Goal: Transaction & Acquisition: Purchase product/service

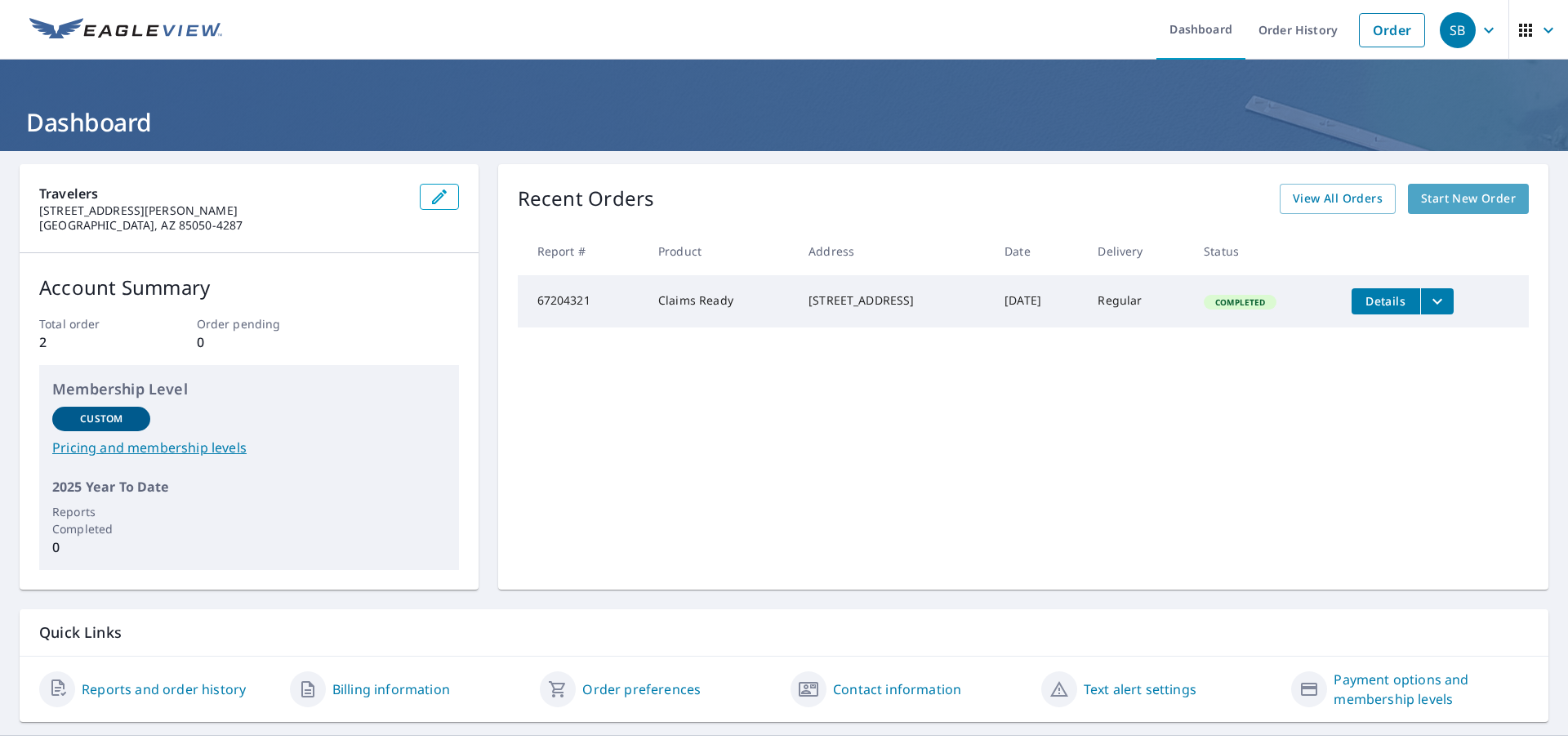
click at [1444, 195] on span "Start New Order" at bounding box center [1468, 199] width 95 height 20
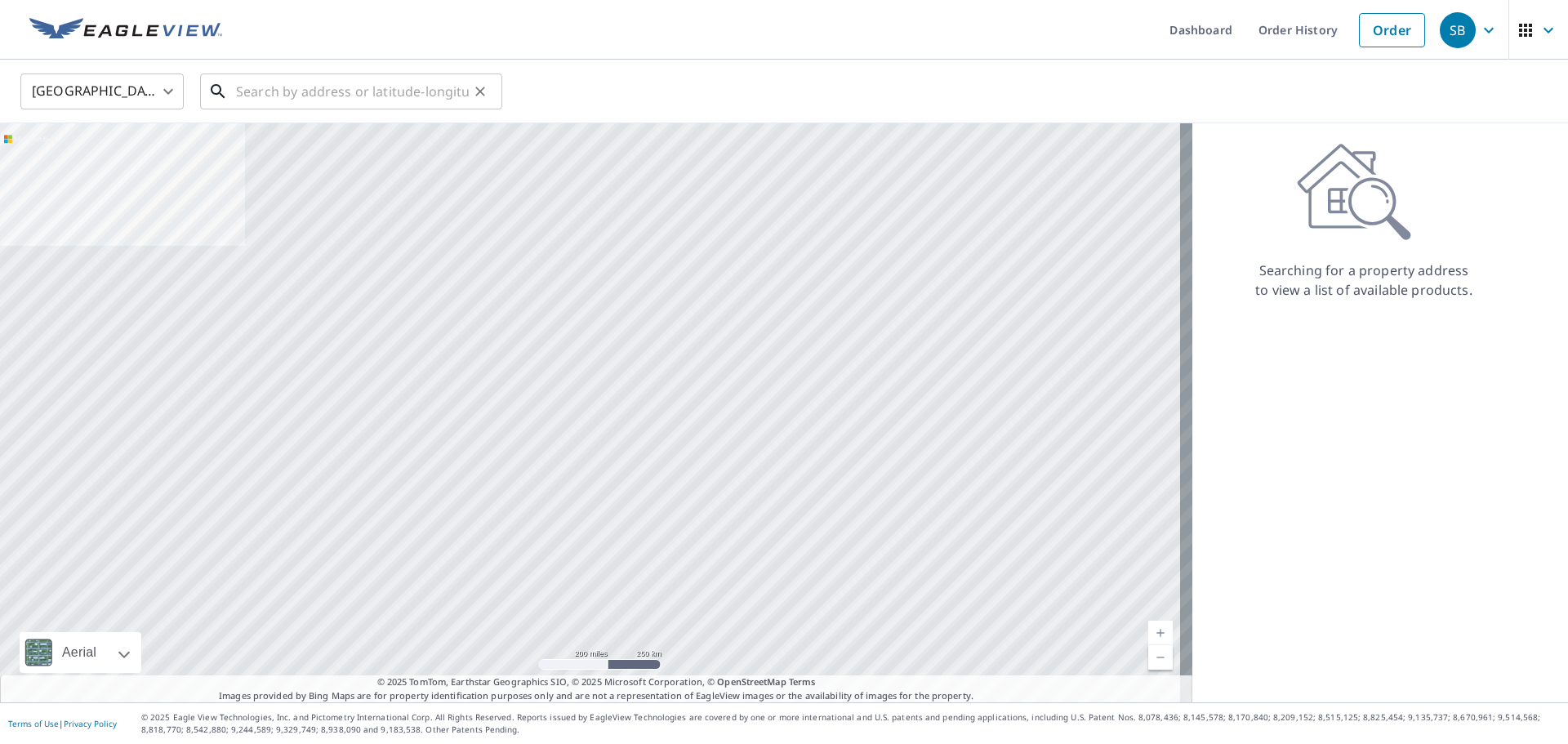
click at [281, 93] on input "text" at bounding box center [352, 92] width 233 height 45
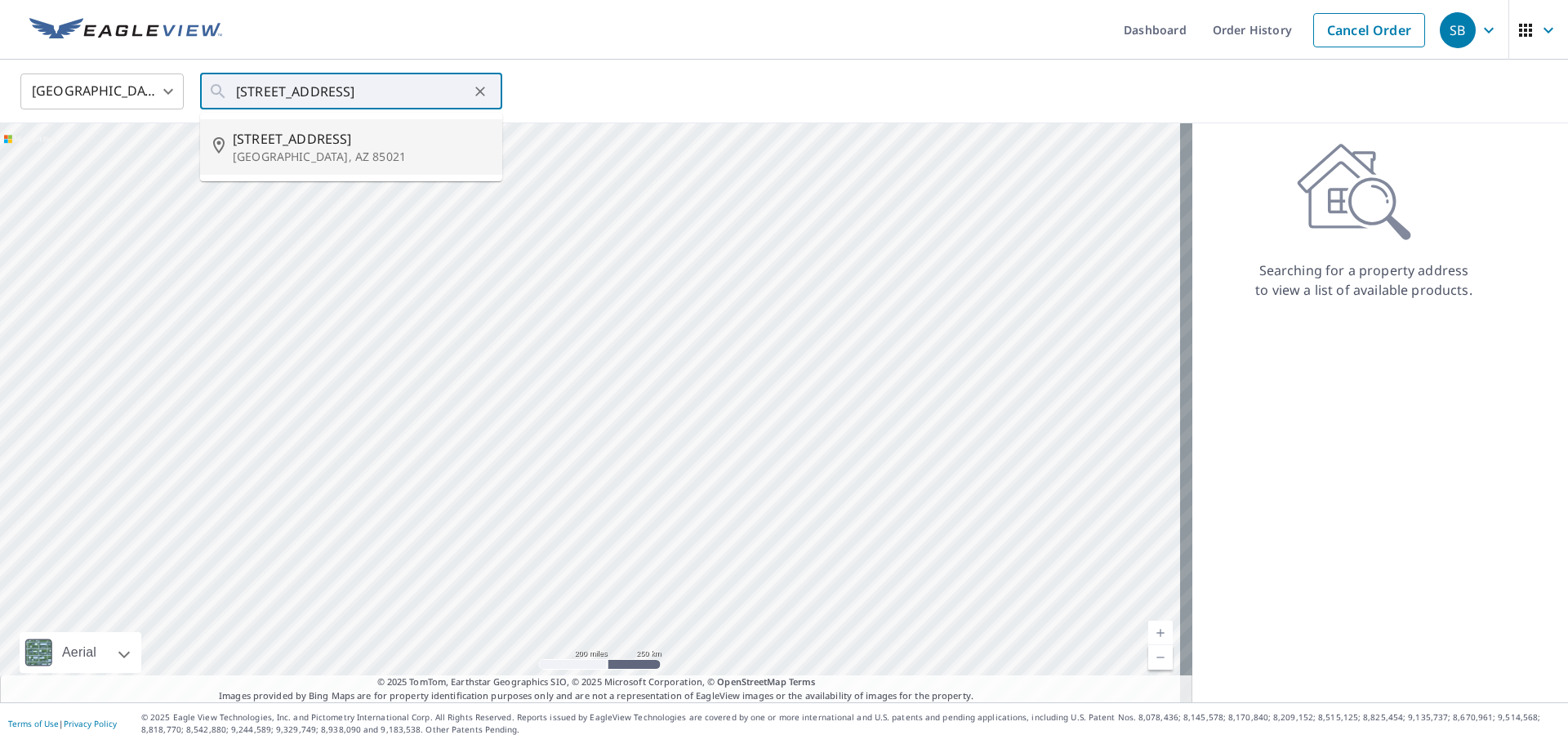
type input "[STREET_ADDRESS]"
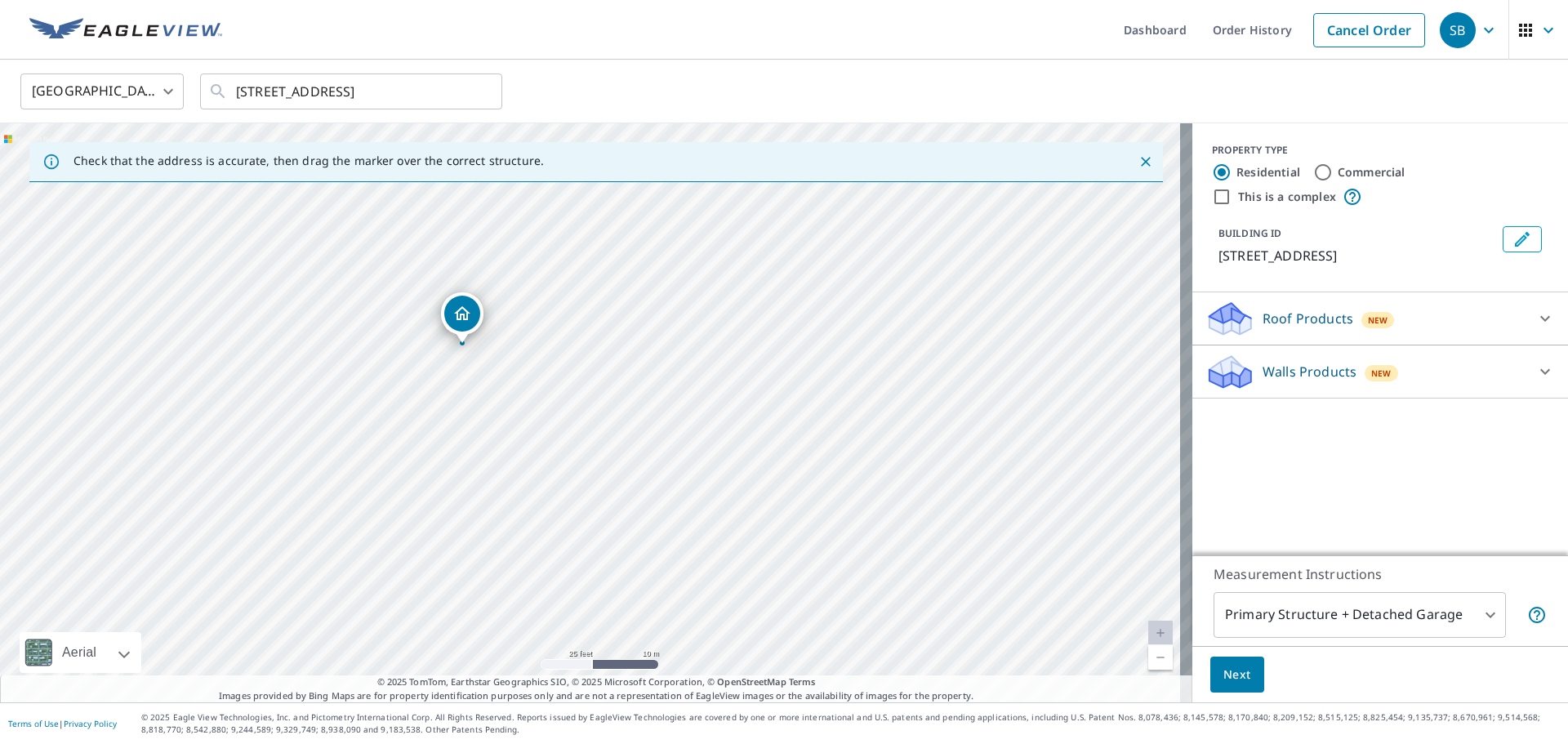
drag, startPoint x: 507, startPoint y: 343, endPoint x: 711, endPoint y: 563, distance: 300.0
click at [857, 671] on div "[STREET_ADDRESS]" at bounding box center [596, 413] width 1193 height 579
click at [1295, 607] on body "SB SB Dashboard Order History Cancel Order SB [GEOGRAPHIC_DATA] [GEOGRAPHIC_DAT…" at bounding box center [784, 372] width 1568 height 744
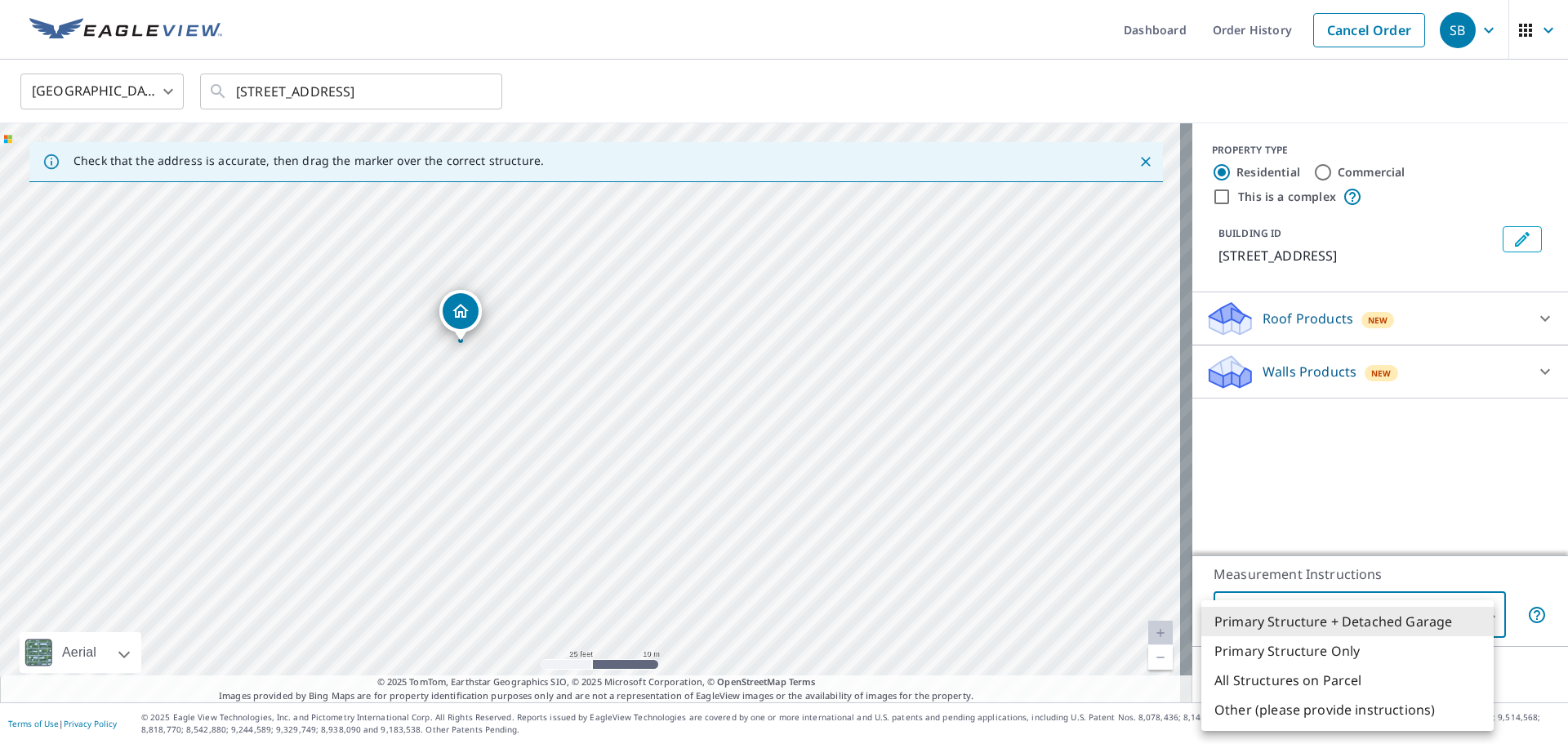
click at [1282, 484] on div at bounding box center [784, 372] width 1568 height 744
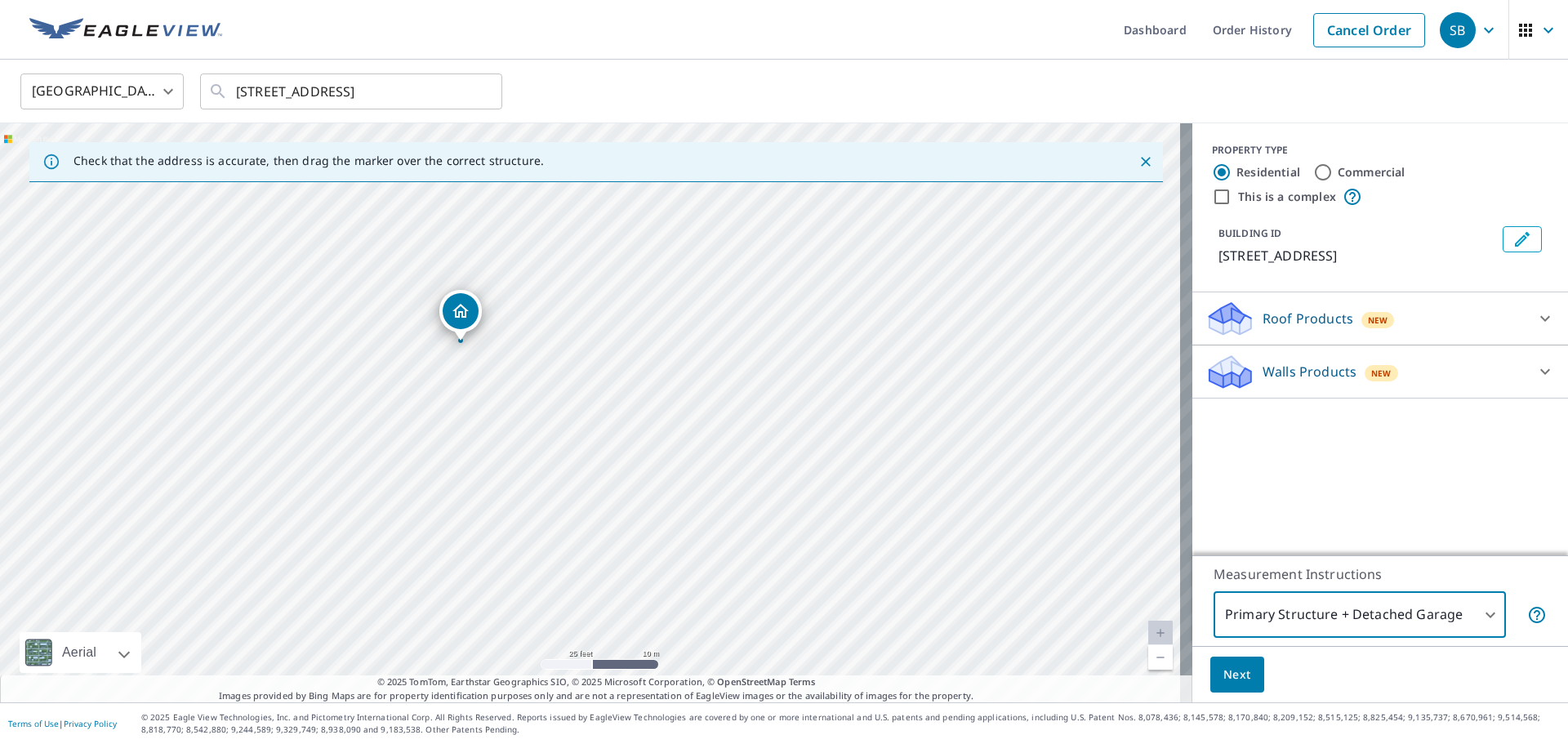
click at [1537, 314] on icon at bounding box center [1545, 318] width 19 height 19
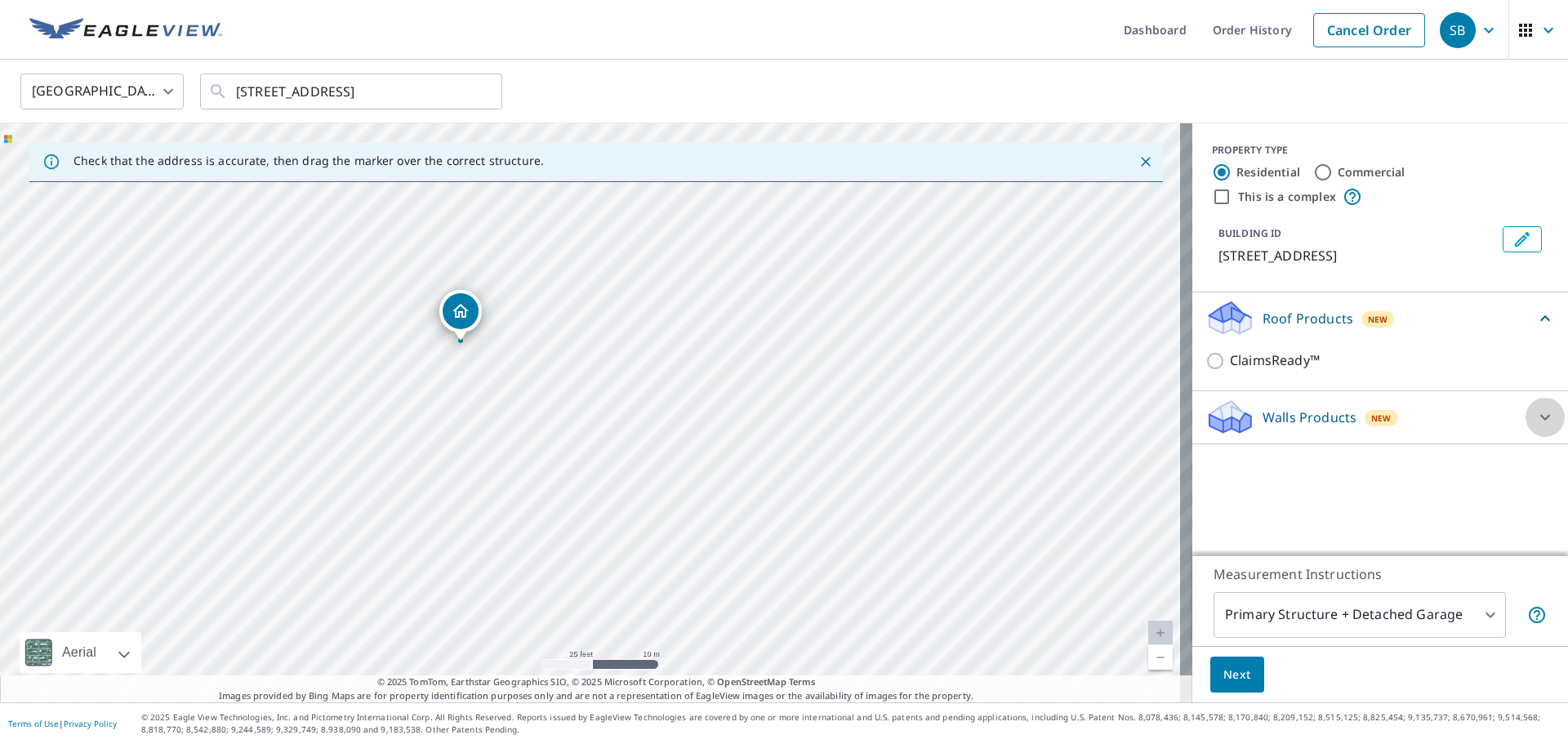
click at [1543, 423] on div at bounding box center [1545, 417] width 39 height 39
click at [1543, 423] on div "Walls Products New Walls, Windows & Doors" at bounding box center [1380, 441] width 375 height 99
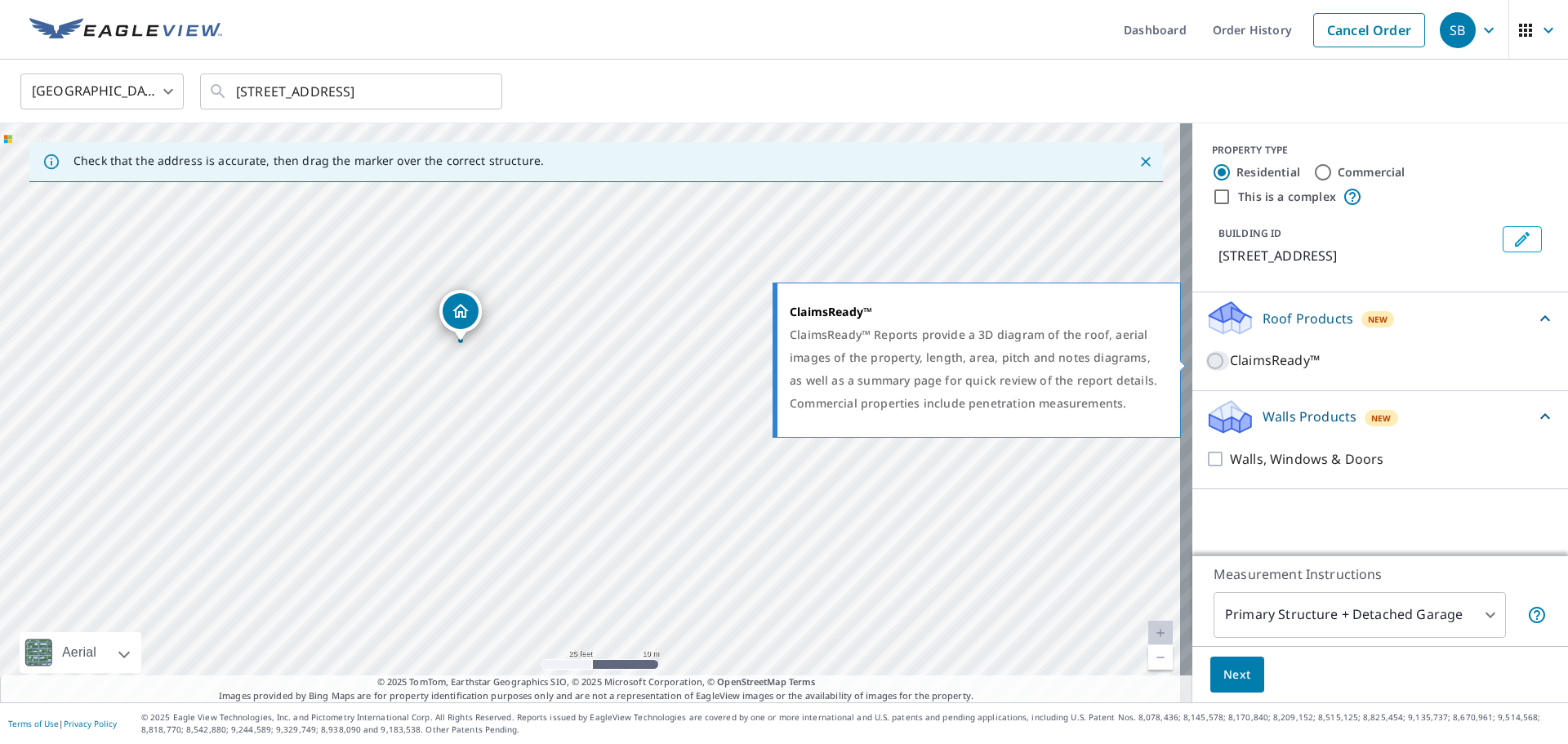
click at [1206, 365] on input "ClaimsReady™" at bounding box center [1218, 360] width 24 height 19
checkbox input "true"
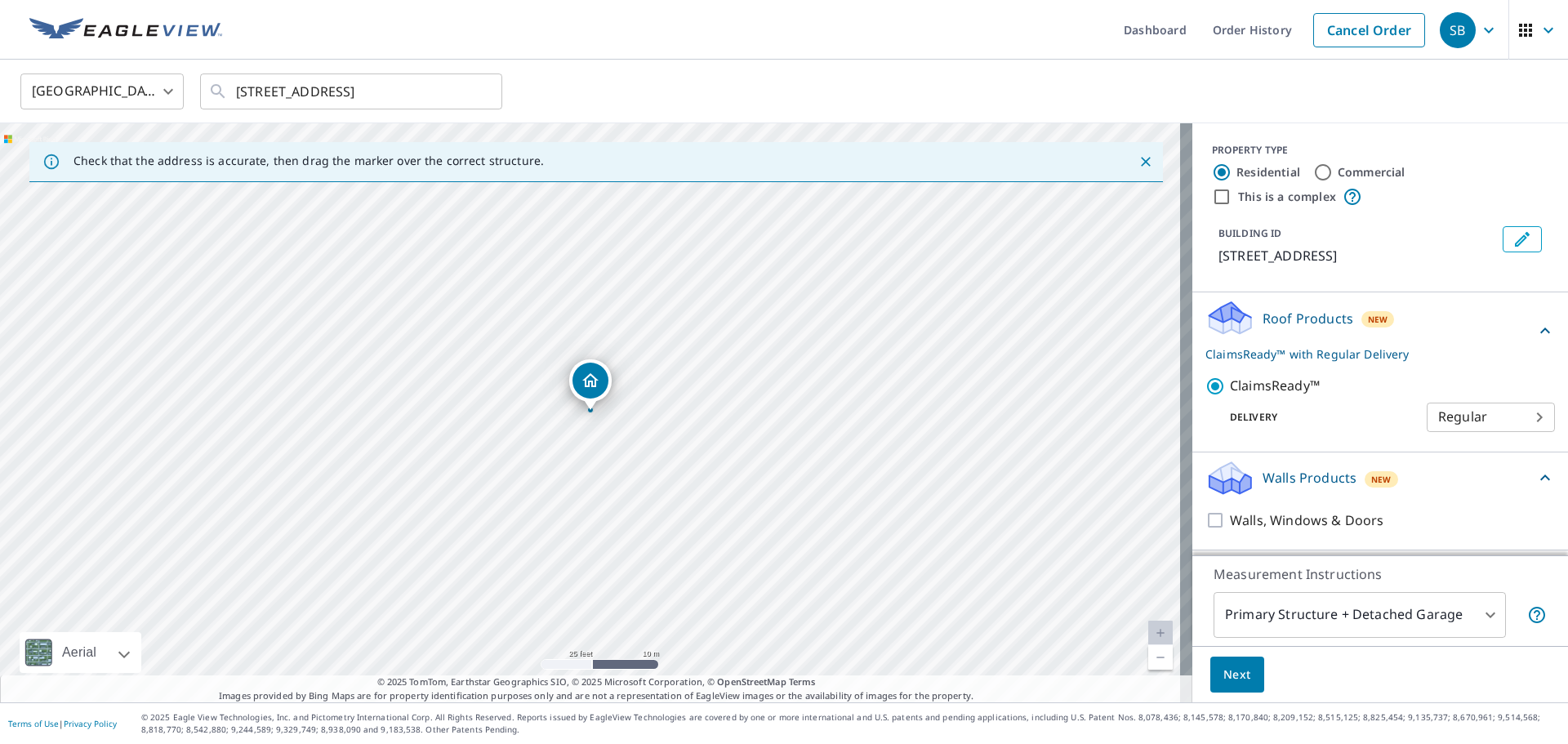
click at [1481, 415] on body "SB SB Dashboard Order History Cancel Order SB [GEOGRAPHIC_DATA] [GEOGRAPHIC_DAT…" at bounding box center [784, 372] width 1568 height 744
click at [1481, 415] on li "Regular" at bounding box center [1479, 417] width 128 height 29
click at [1224, 674] on span "Next" at bounding box center [1237, 675] width 28 height 20
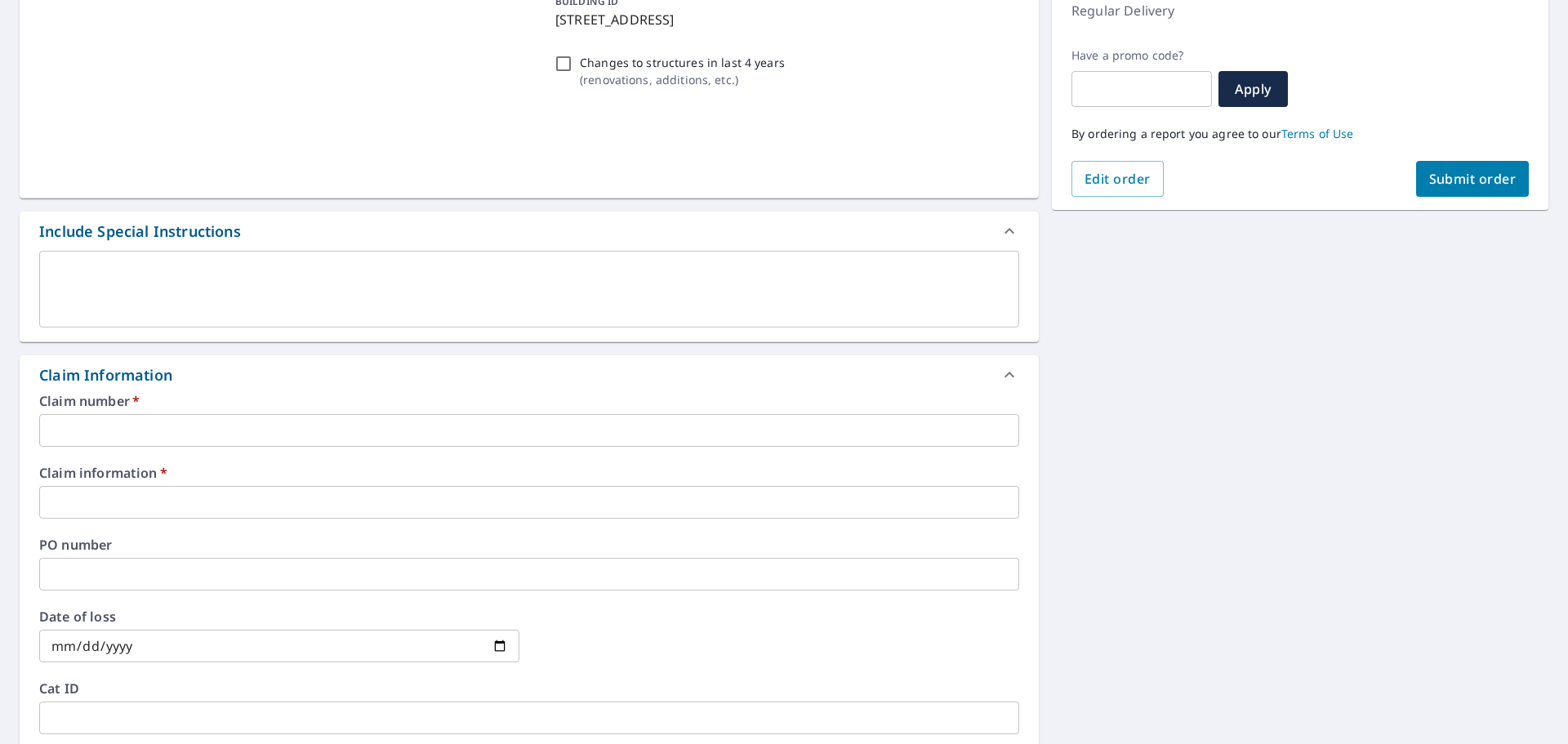
scroll to position [245, 0]
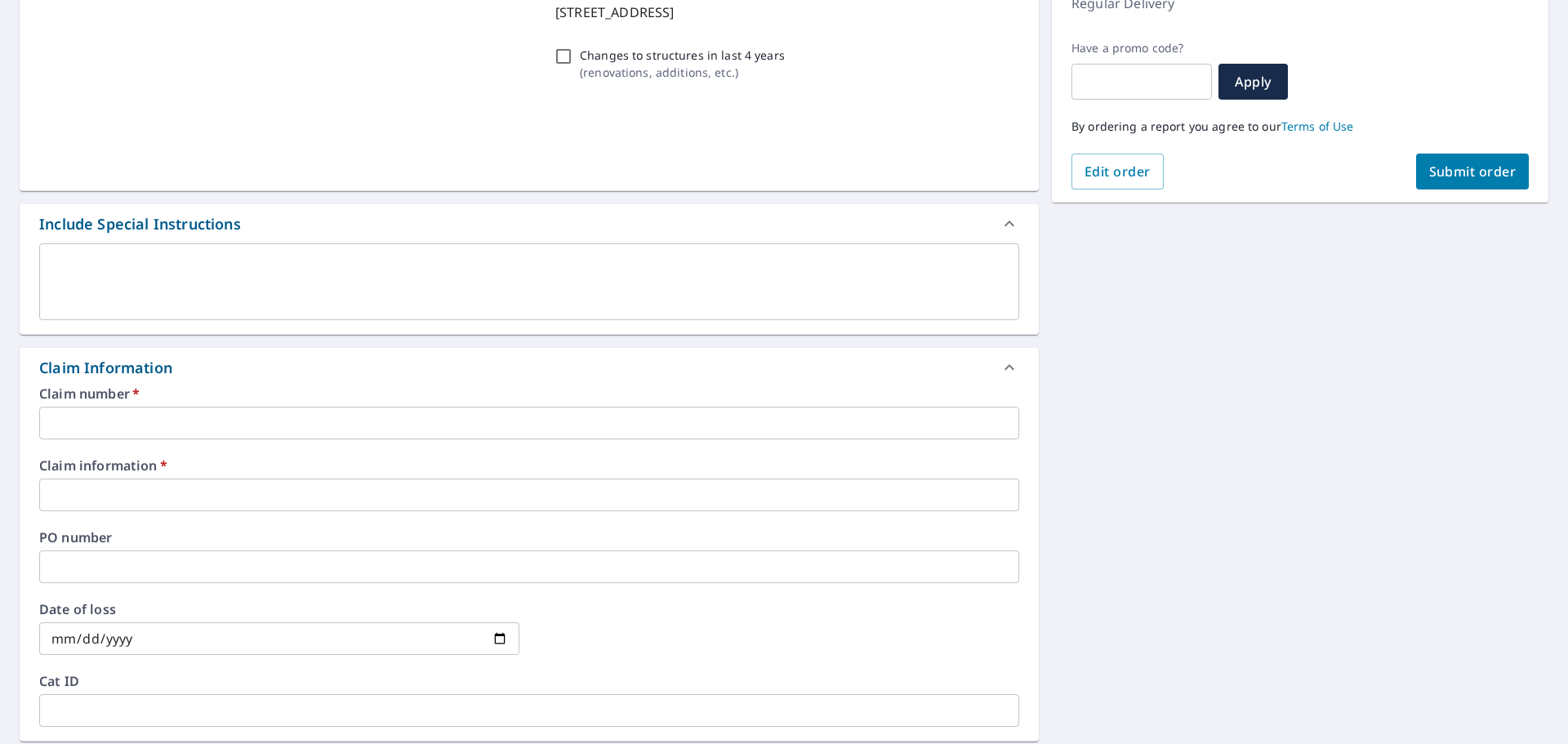
click at [375, 419] on input "text" at bounding box center [529, 422] width 980 height 33
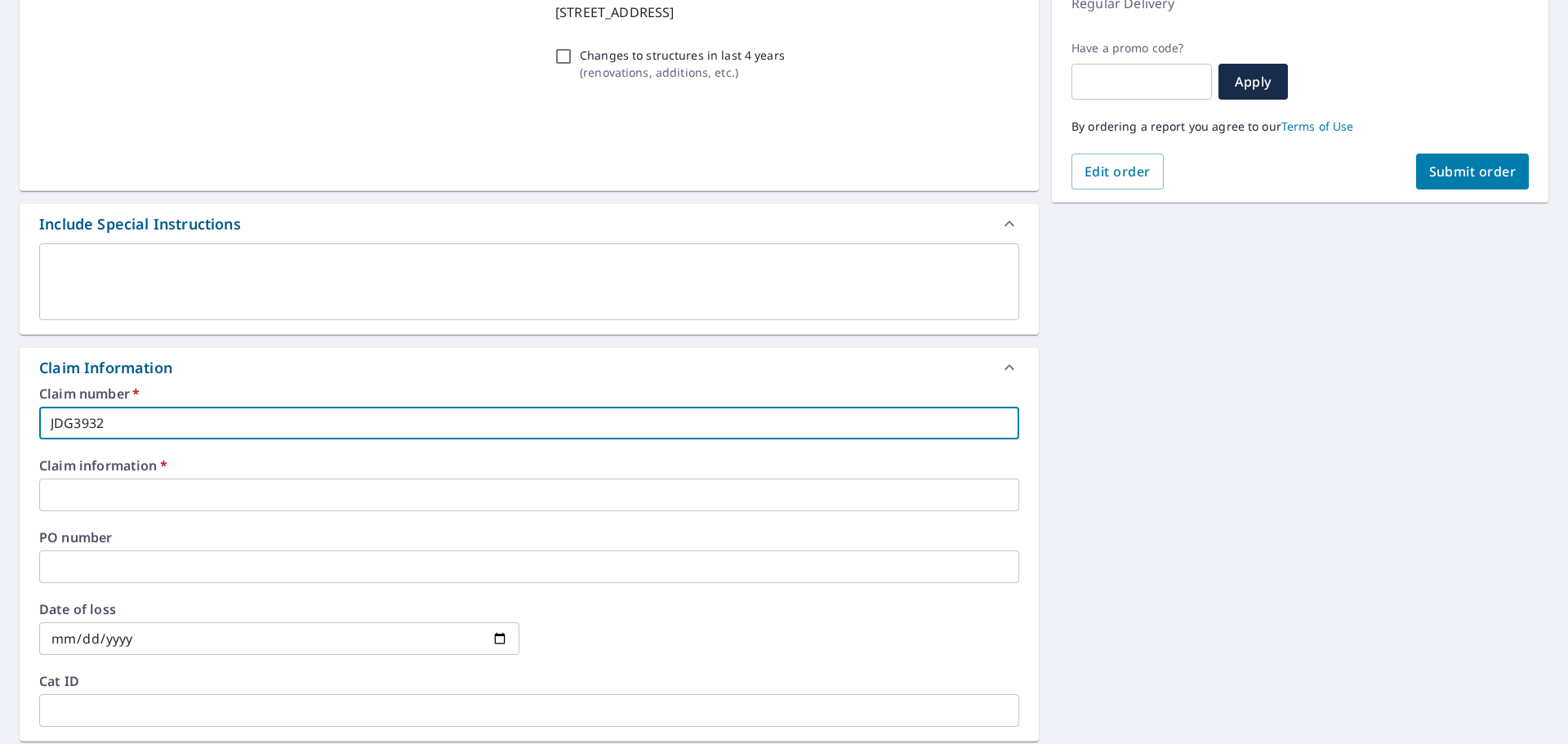
type input "JDG3932"
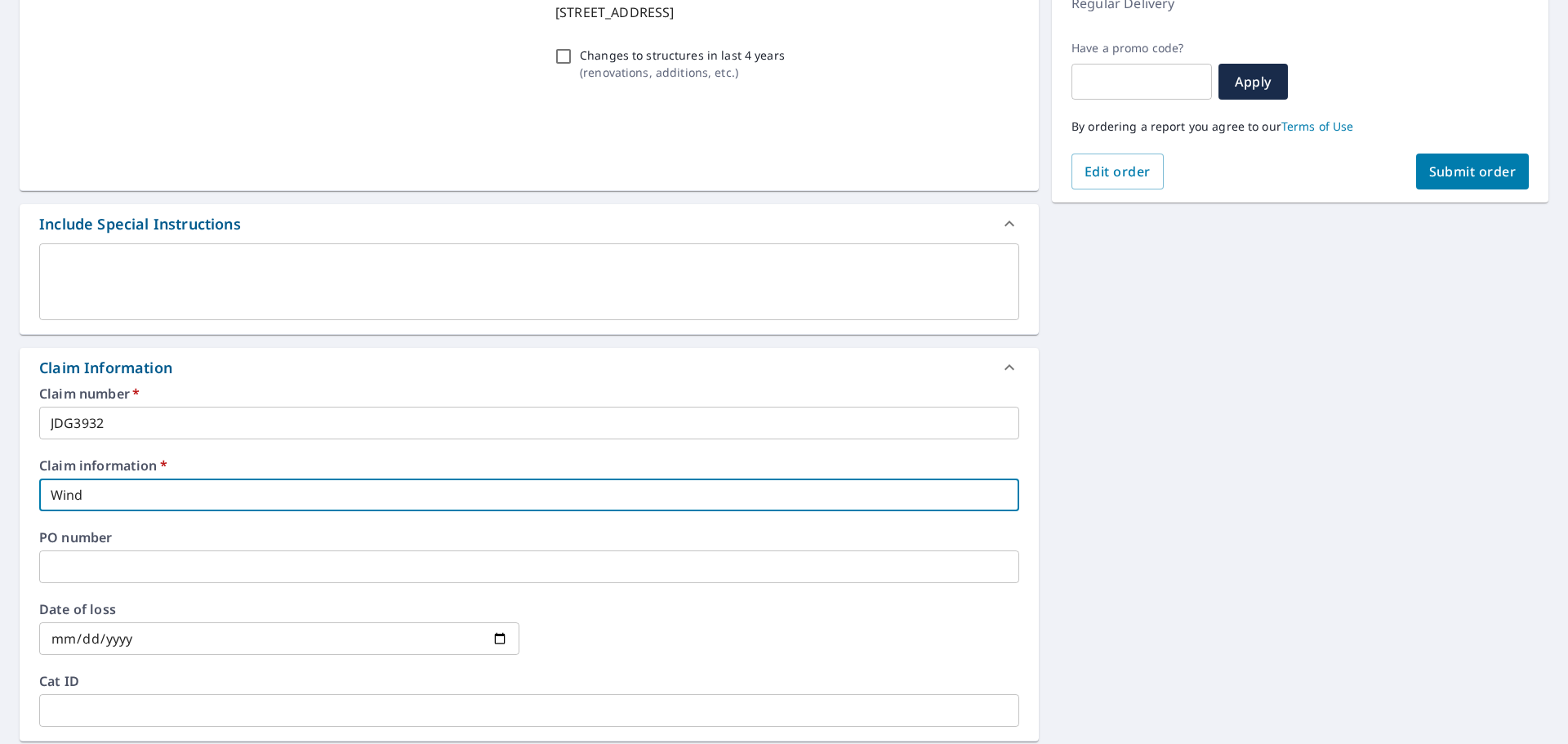
type input "Wind damage to roof"
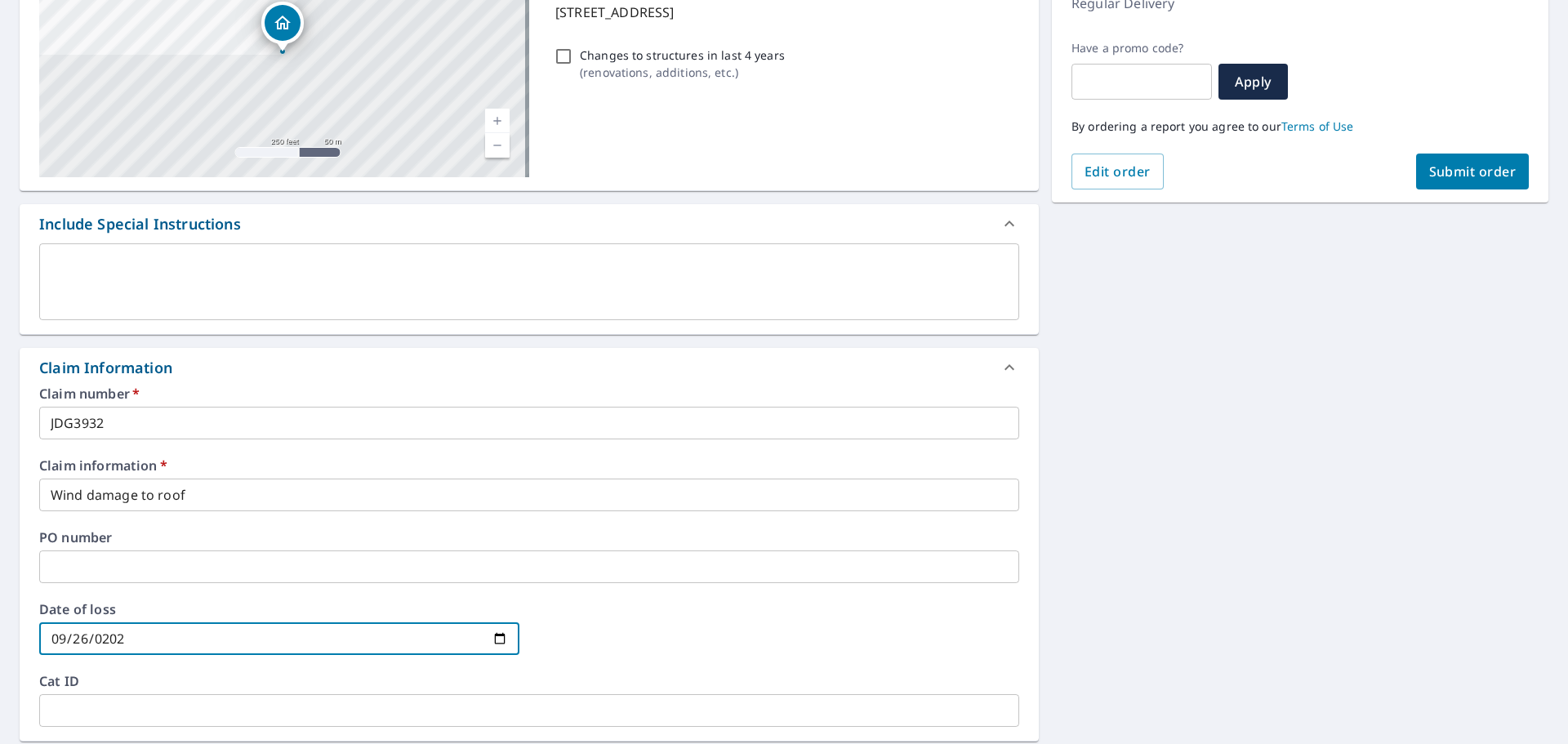
type input "[DATE]"
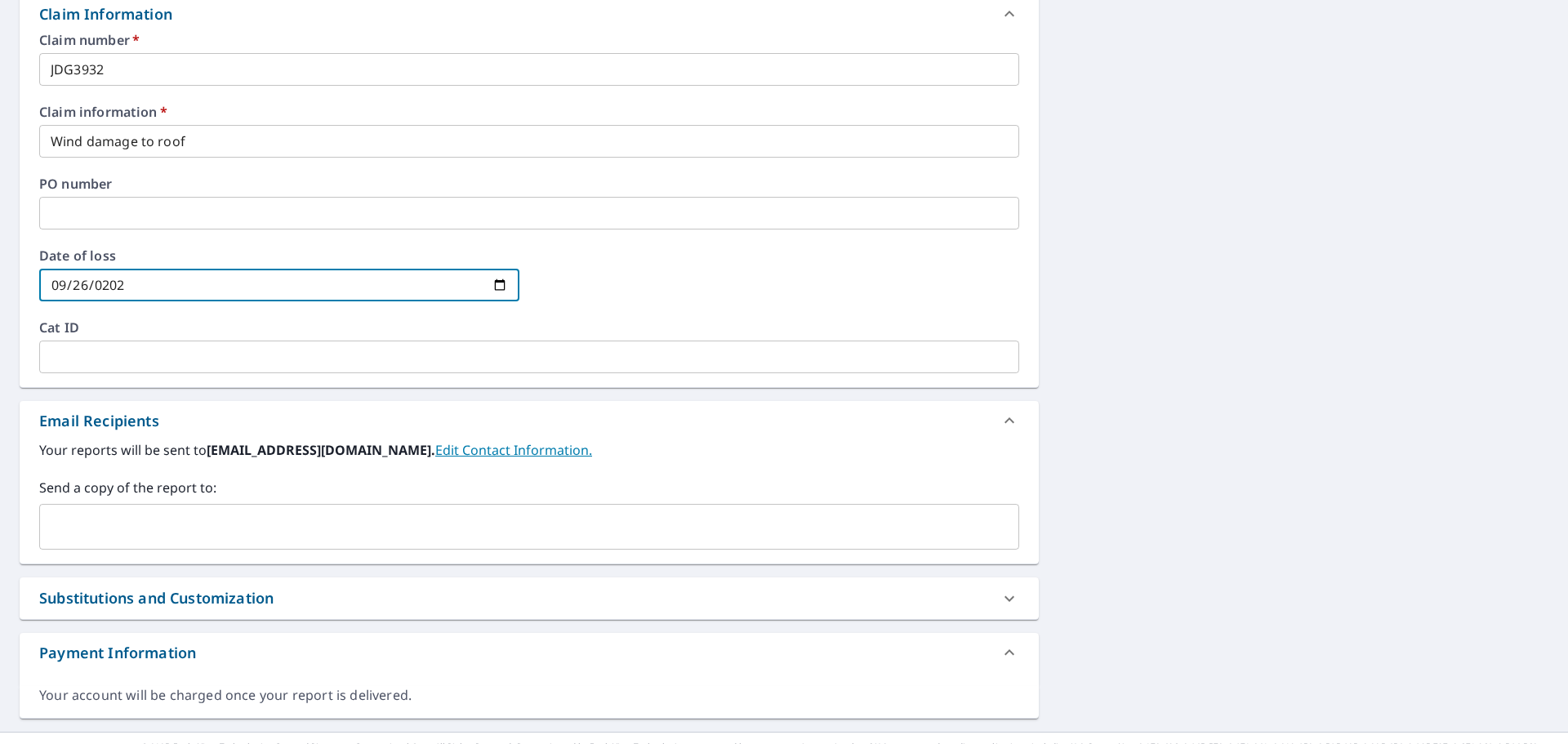
scroll to position [628, 0]
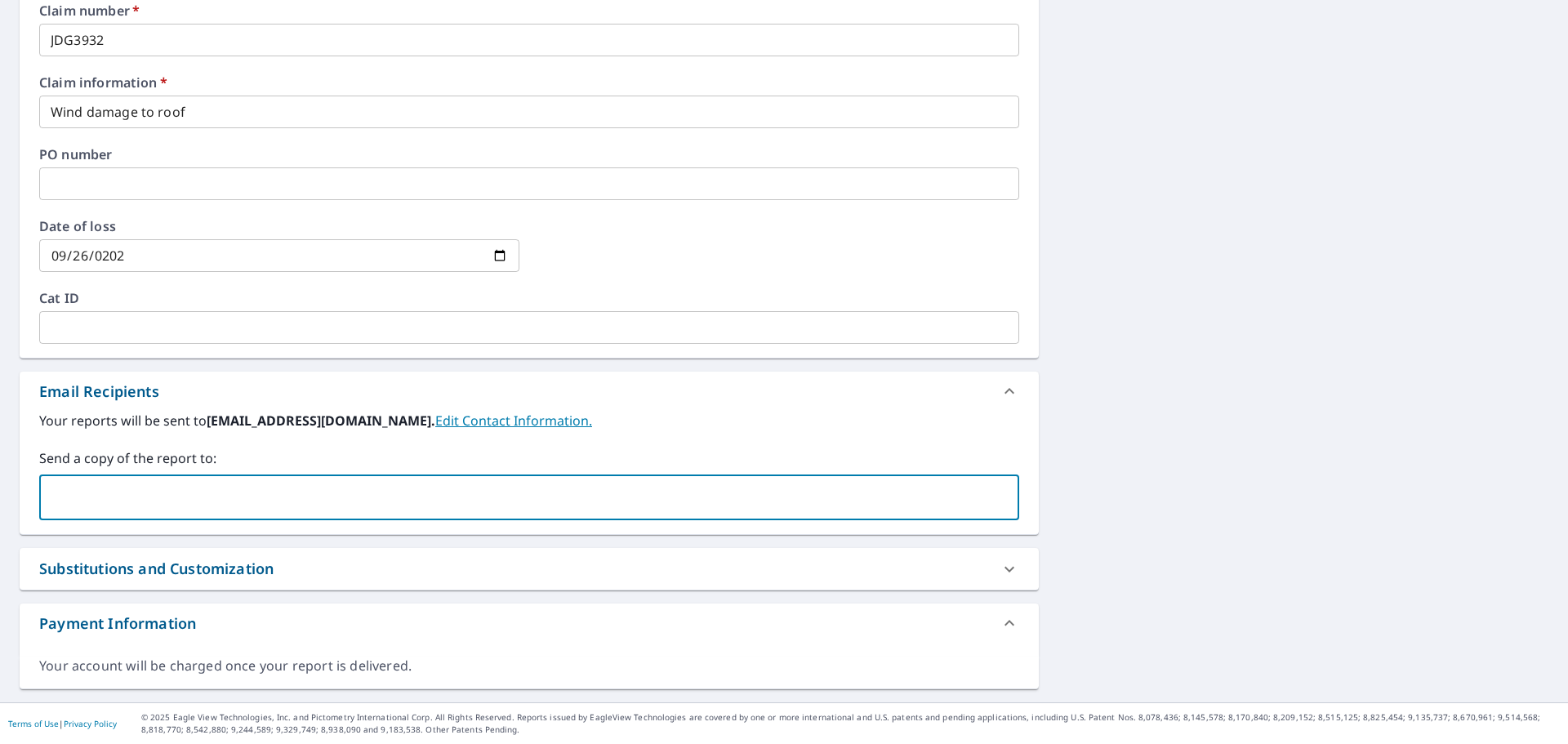
click at [463, 493] on input "text" at bounding box center [517, 497] width 941 height 31
drag, startPoint x: 267, startPoint y: 485, endPoint x: 259, endPoint y: 483, distance: 8.2
click at [267, 486] on input "text" at bounding box center [517, 497] width 941 height 31
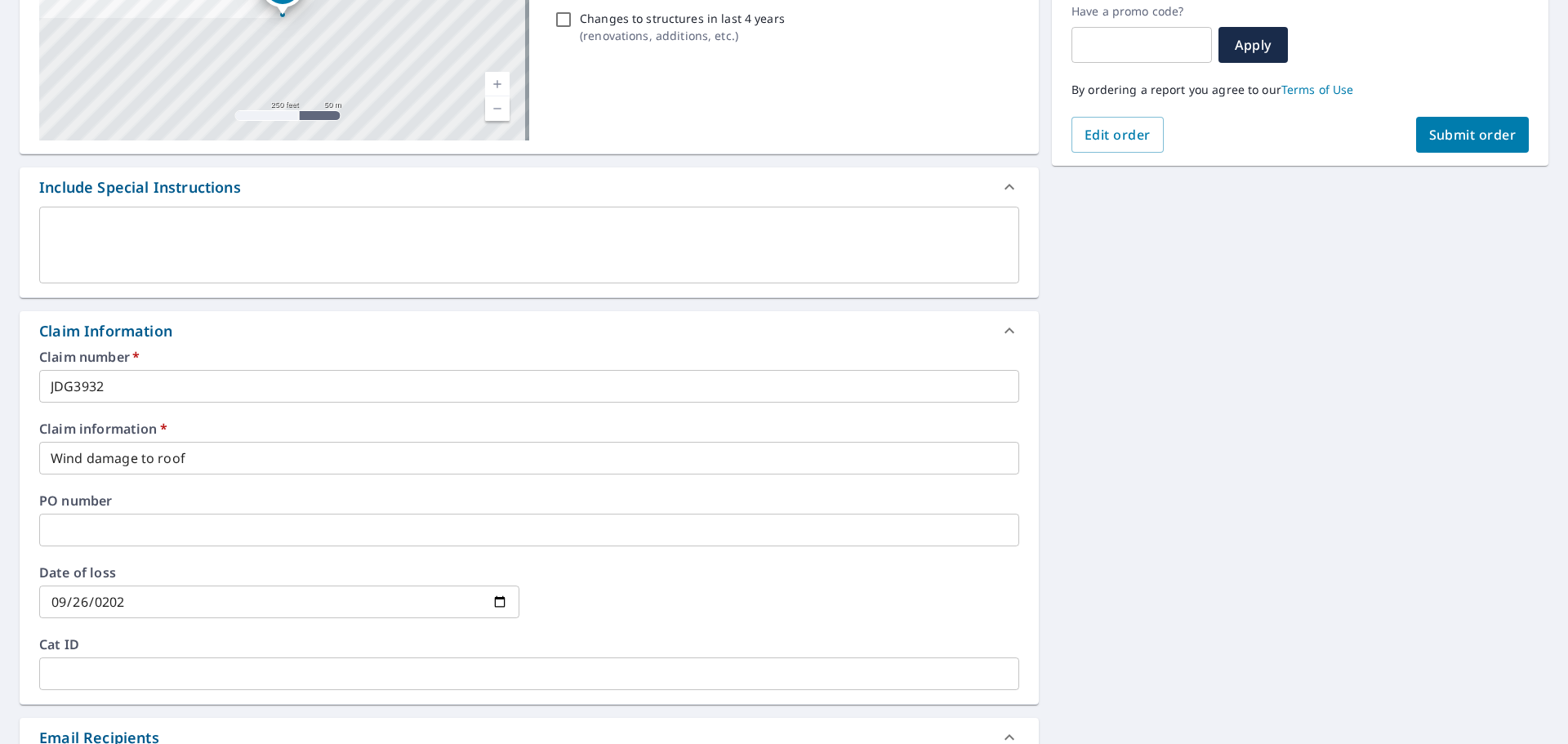
scroll to position [0, 0]
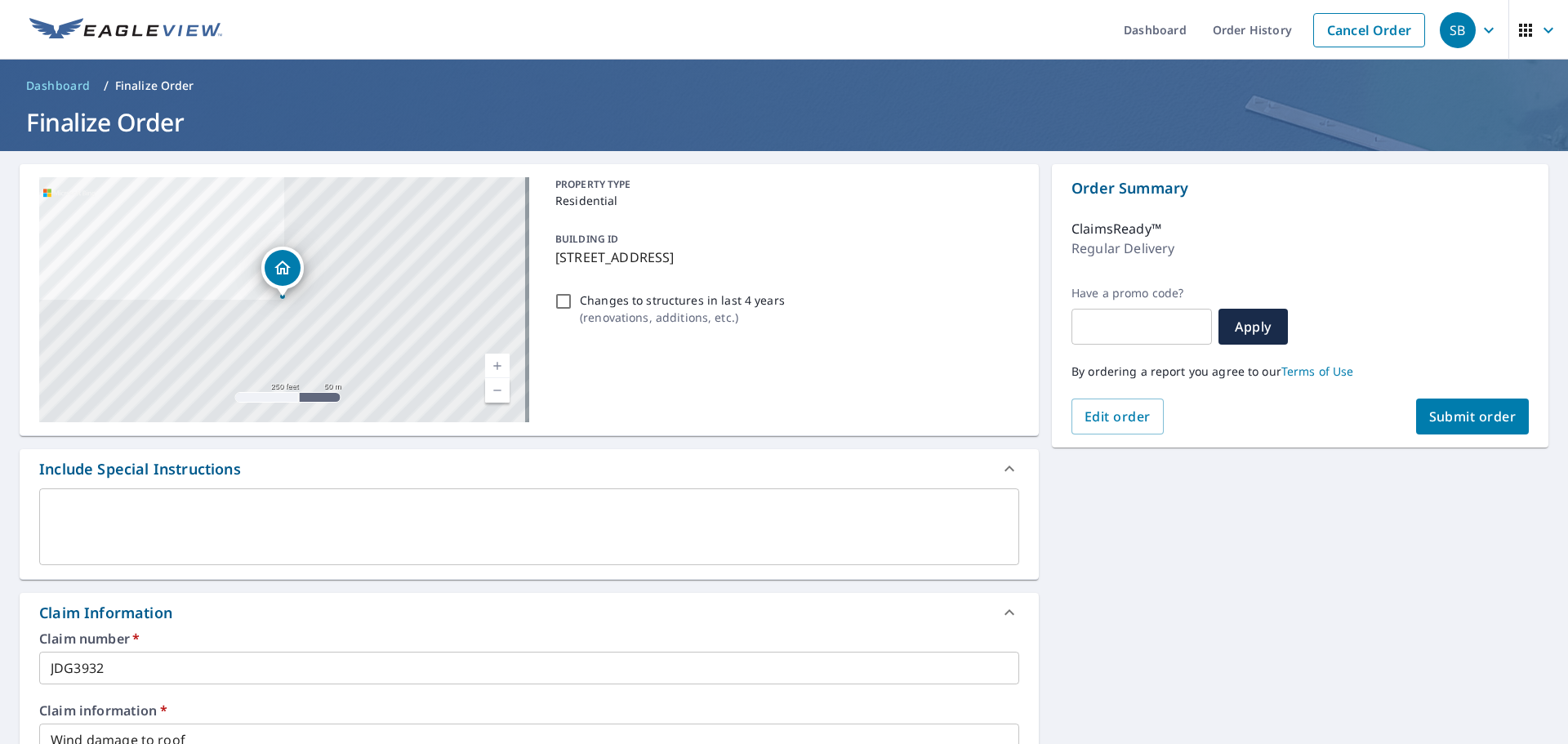
type input "[EMAIL_ADDRESS][DOMAIN_NAME]"
click at [1455, 419] on span "Submit order" at bounding box center [1473, 416] width 87 height 18
